Goal: Task Accomplishment & Management: Use online tool/utility

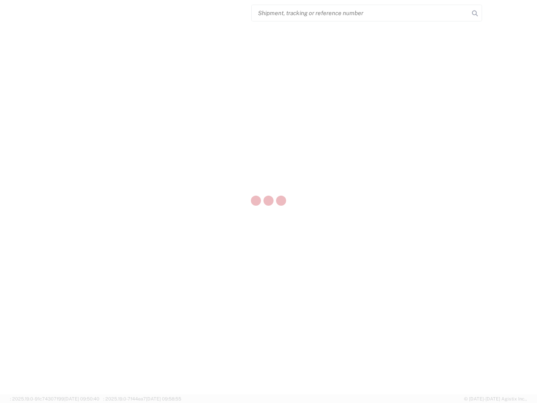
select select "US"
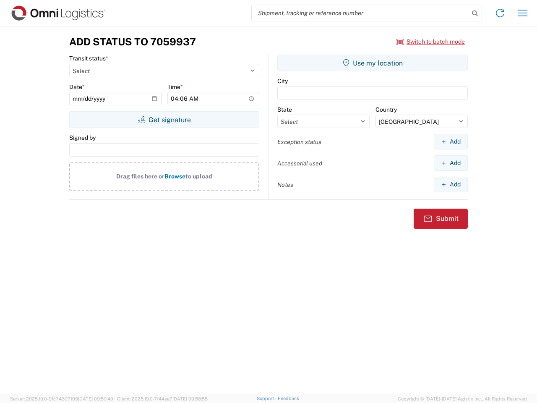
click at [360, 13] on input "search" at bounding box center [360, 13] width 217 height 16
click at [475, 13] on icon at bounding box center [475, 14] width 12 height 12
click at [500, 13] on icon at bounding box center [499, 12] width 13 height 13
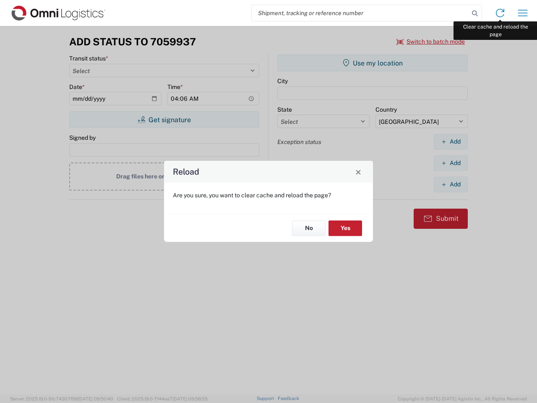
click at [523, 13] on div "Reload Are you sure, you want to clear cache and reload the page? No Yes" at bounding box center [268, 201] width 537 height 403
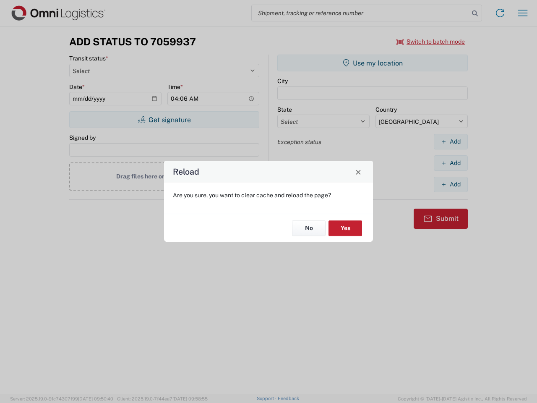
click at [431, 42] on div "Reload Are you sure, you want to clear cache and reload the page? No Yes" at bounding box center [268, 201] width 537 height 403
click at [164, 120] on div "Reload Are you sure, you want to clear cache and reload the page? No Yes" at bounding box center [268, 201] width 537 height 403
click at [373, 63] on div "Reload Are you sure, you want to clear cache and reload the page? No Yes" at bounding box center [268, 201] width 537 height 403
click at [451, 141] on div "Reload Are you sure, you want to clear cache and reload the page? No Yes" at bounding box center [268, 201] width 537 height 403
click at [451, 163] on div "Reload Are you sure, you want to clear cache and reload the page? No Yes" at bounding box center [268, 201] width 537 height 403
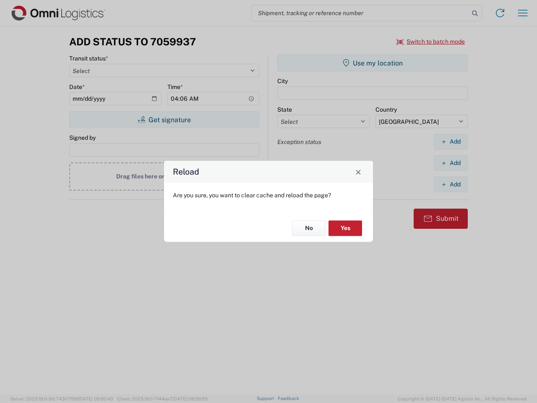
click at [451, 184] on div "Reload Are you sure, you want to clear cache and reload the page? No Yes" at bounding box center [268, 201] width 537 height 403
